Goal: Information Seeking & Learning: Learn about a topic

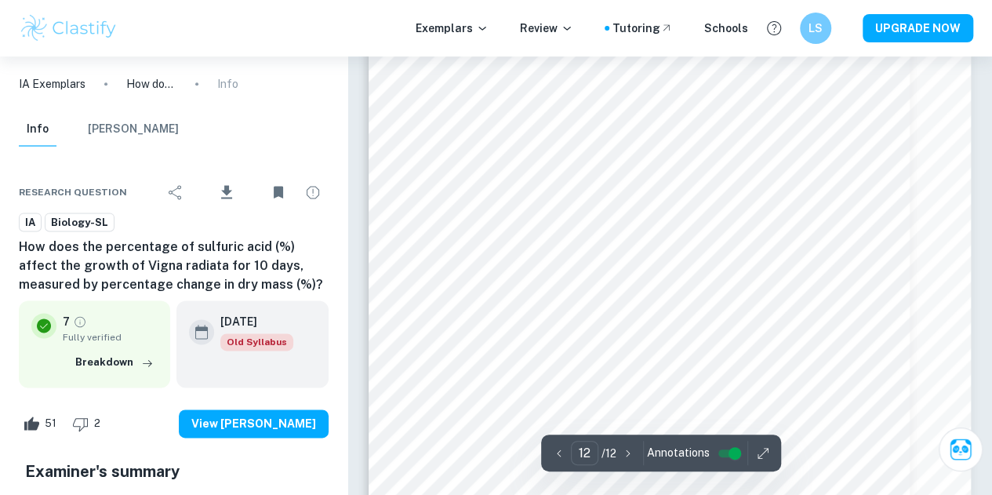
scroll to position [9885, 0]
type input "2"
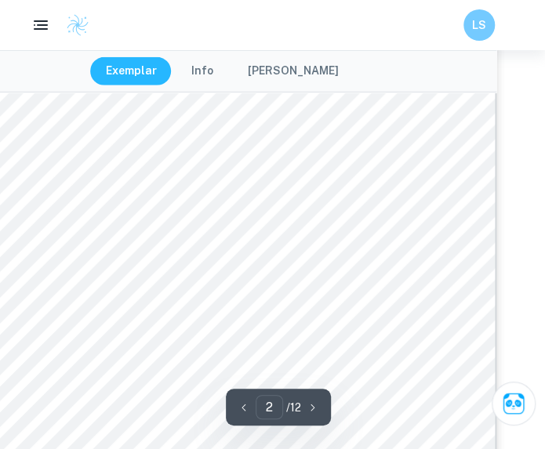
scroll to position [1209, 49]
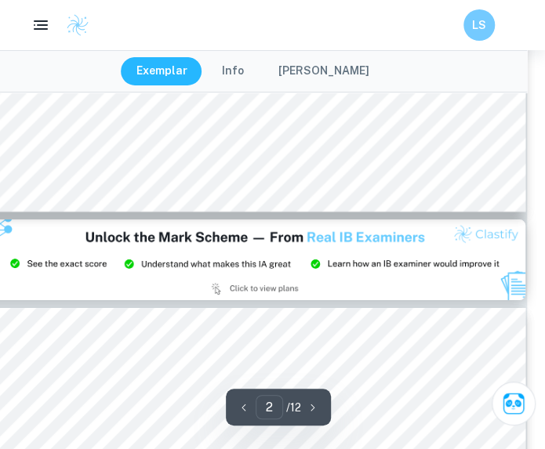
scroll to position [1522, 18]
